Goal: Browse casually

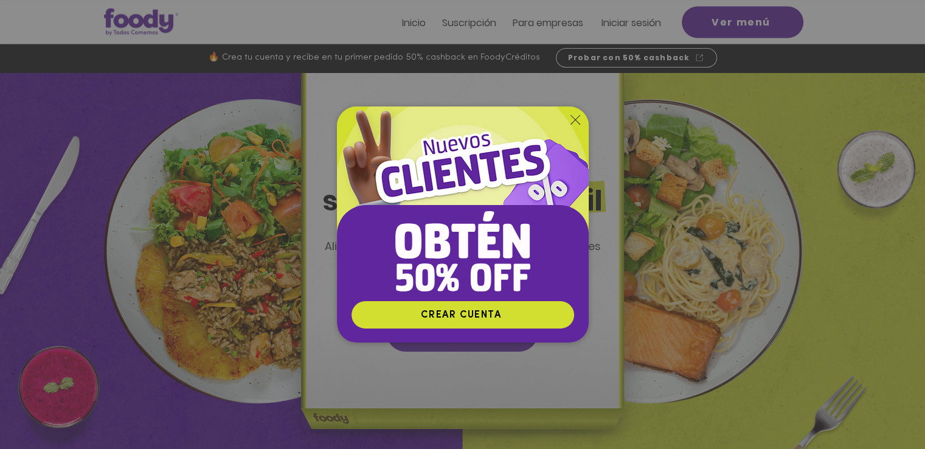
click at [581, 119] on img "Nuevos suscriptores 50% off" at bounding box center [463, 203] width 252 height 194
click at [572, 112] on img "Nuevos suscriptores 50% off" at bounding box center [463, 203] width 252 height 194
click at [574, 117] on icon "Volver al sitio" at bounding box center [575, 120] width 10 height 10
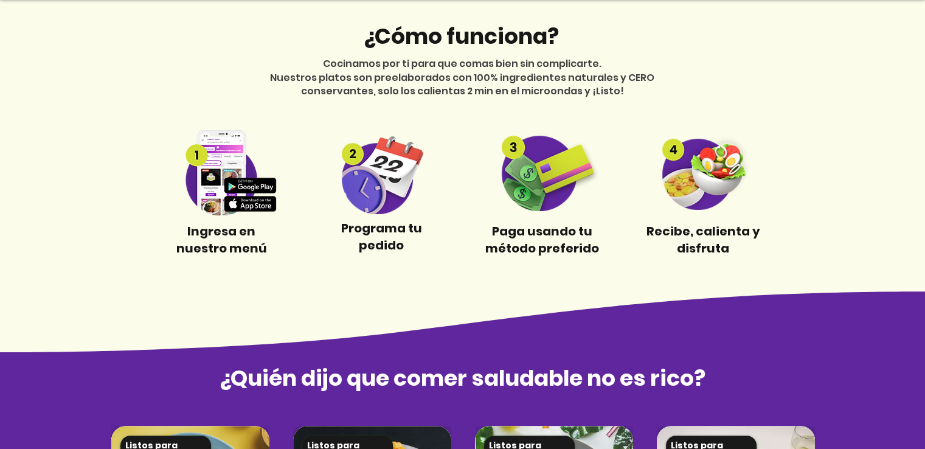
scroll to position [790, 0]
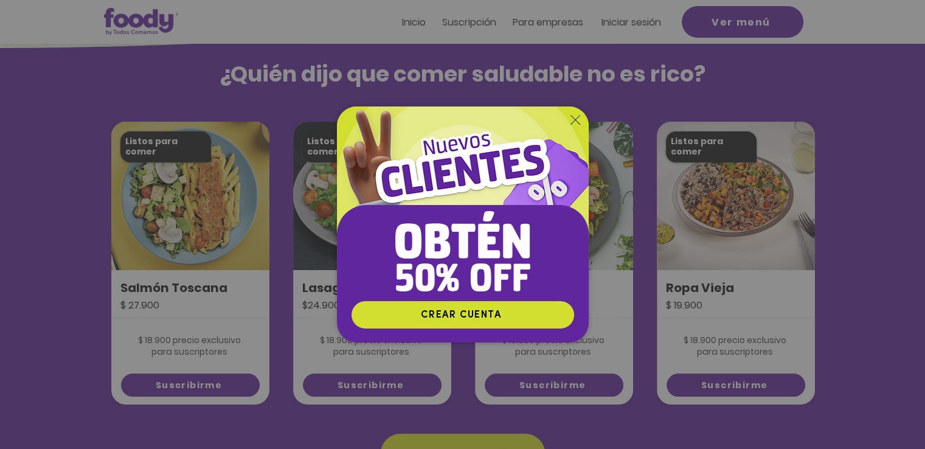
click at [572, 119] on icon "Volver al sitio" at bounding box center [575, 120] width 10 height 10
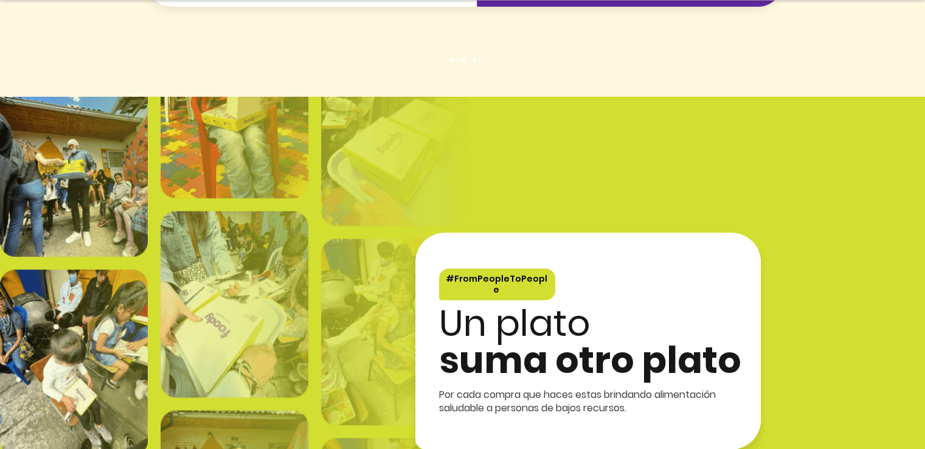
scroll to position [2188, 0]
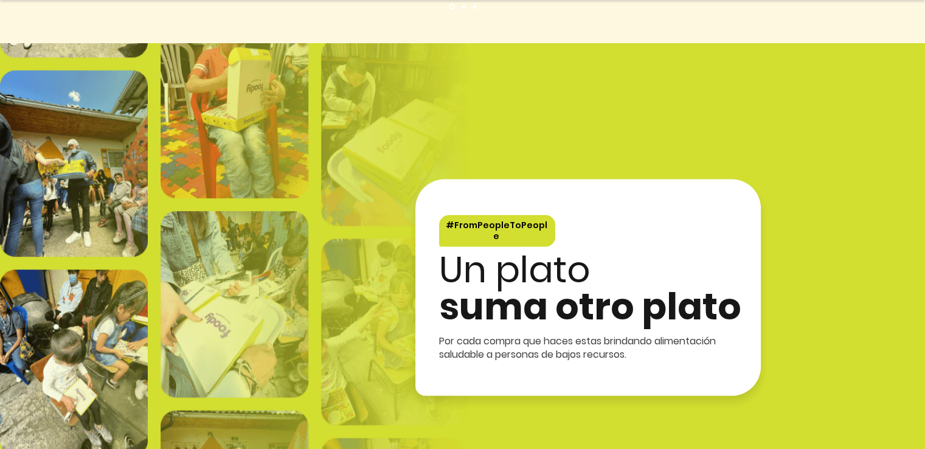
click at [458, 243] on span "Un plato" at bounding box center [514, 268] width 151 height 51
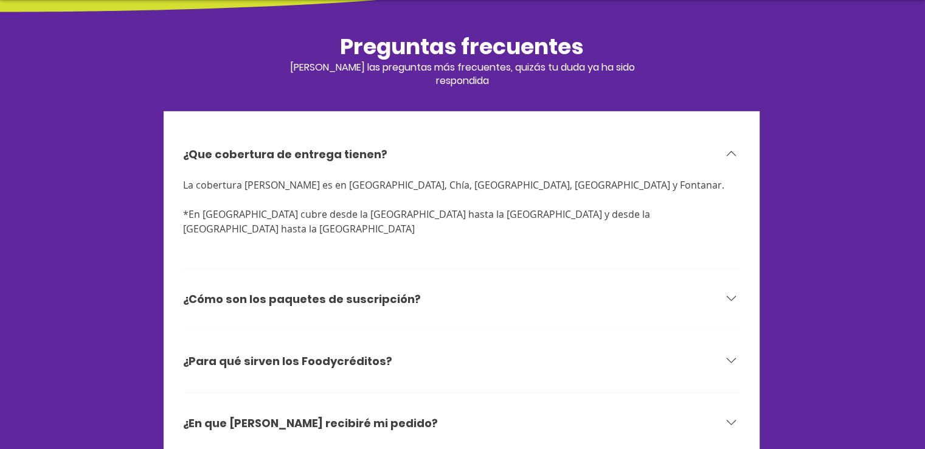
scroll to position [3769, 0]
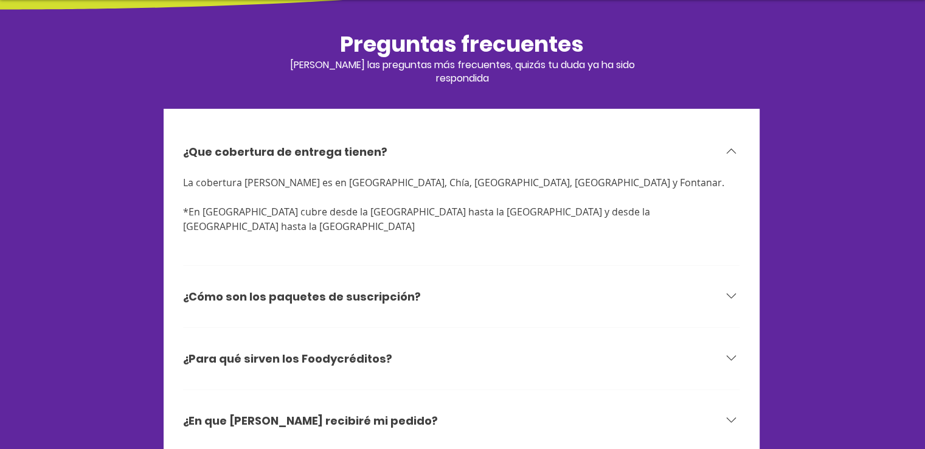
click at [735, 288] on icon at bounding box center [731, 296] width 16 height 16
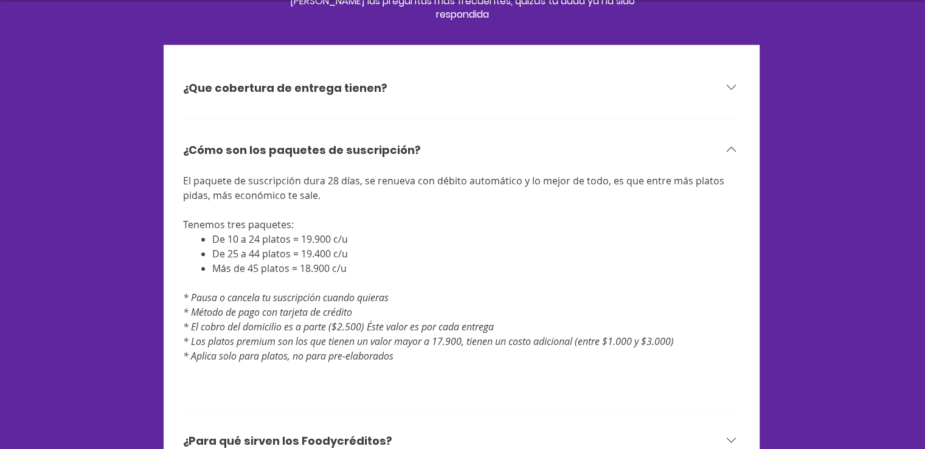
scroll to position [3717, 0]
